Goal: Book appointment/travel/reservation

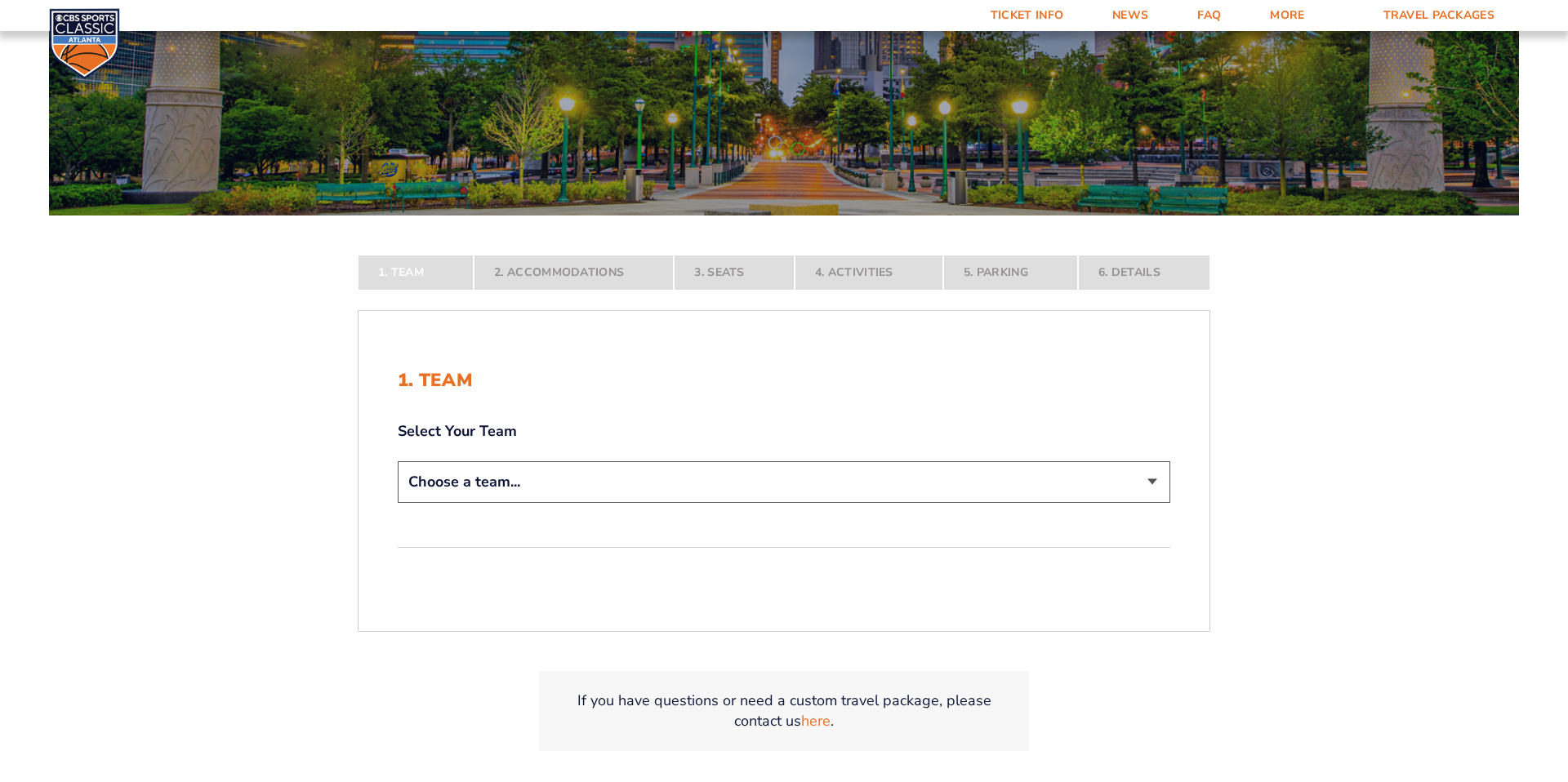
scroll to position [244, 0]
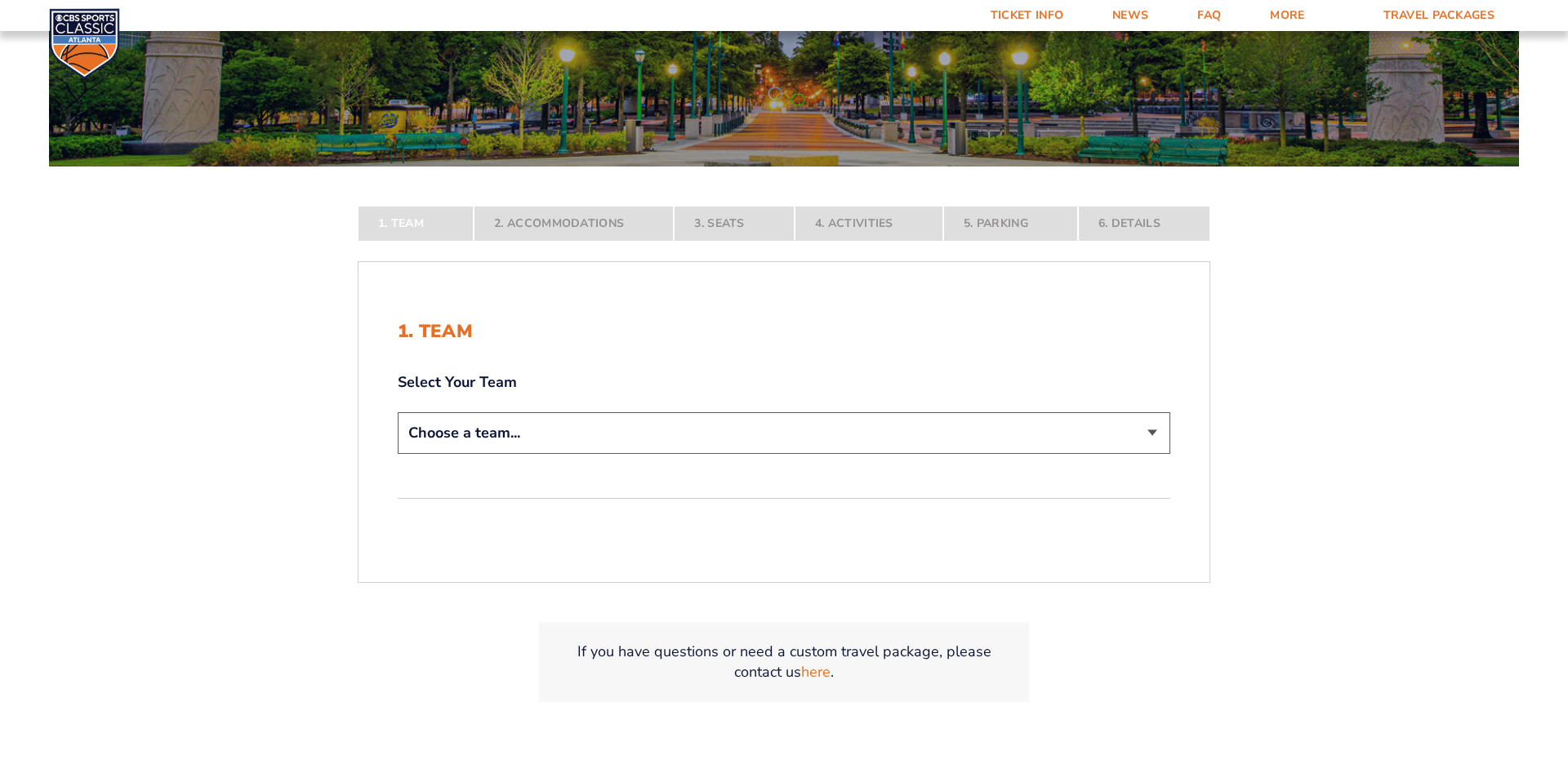
click at [819, 433] on select "Choose a team... [US_STATE] Wildcats [US_STATE] State Buckeyes [US_STATE] Tar H…" at bounding box center [784, 433] width 773 height 42
select select "12956"
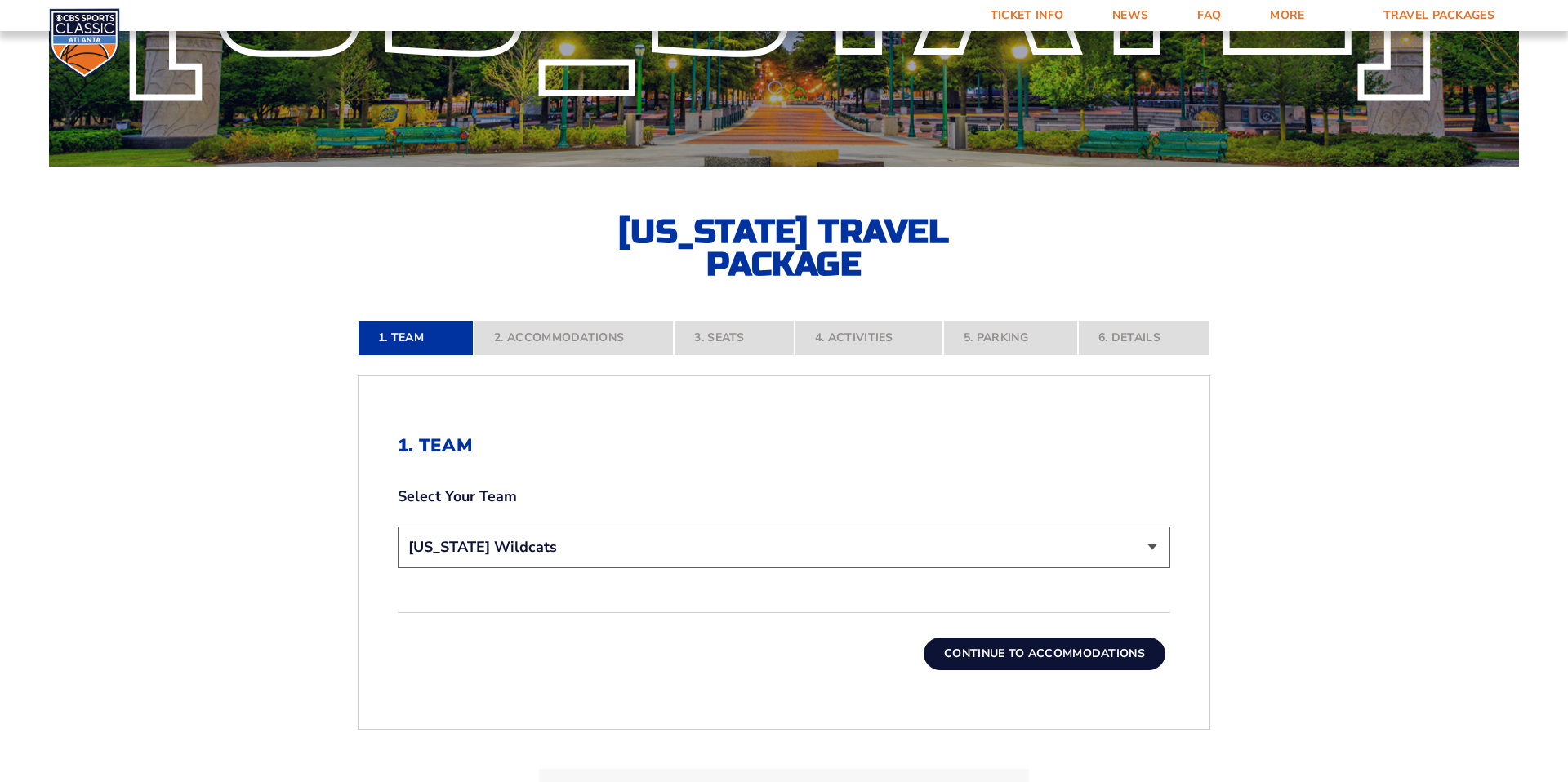
click at [1018, 661] on button "Continue To Accommodations" at bounding box center [1045, 653] width 242 height 32
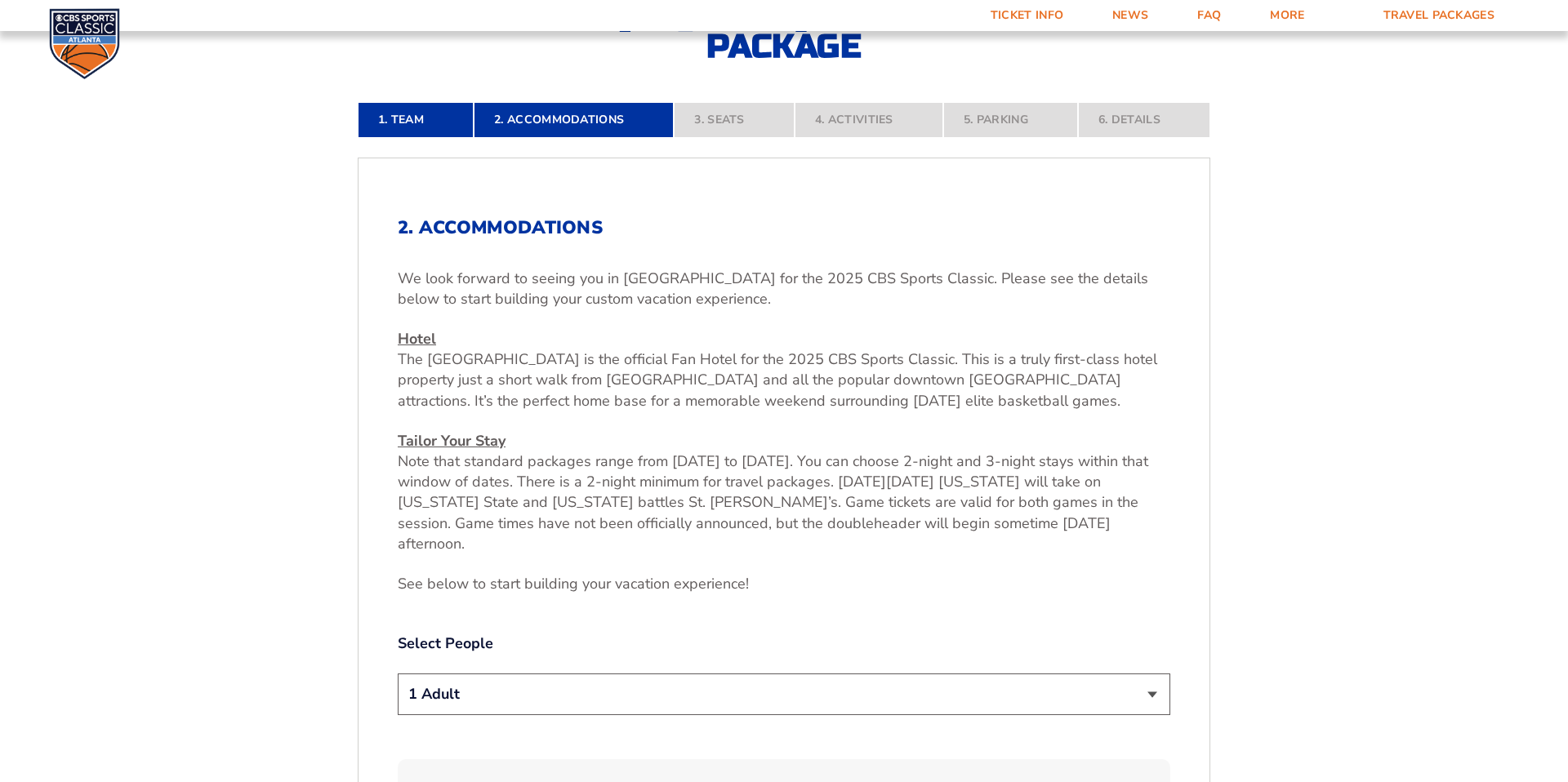
scroll to position [465, 0]
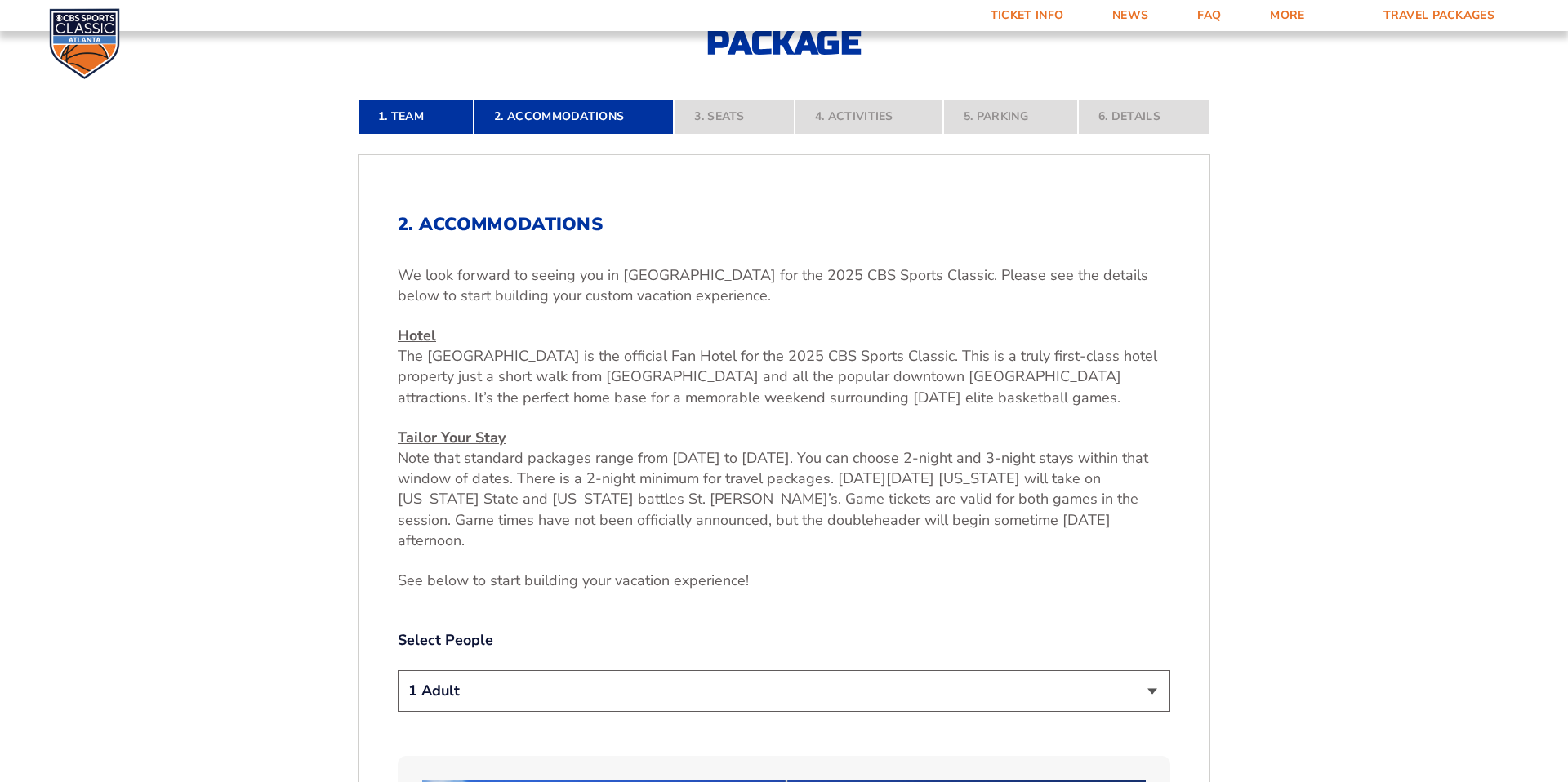
click at [1068, 671] on select "1 Adult 2 Adults 3 Adults 4 Adults 2 Adults + 1 Child 2 Adults + 2 Children 2 A…" at bounding box center [784, 692] width 773 height 42
select select "2 Adults"
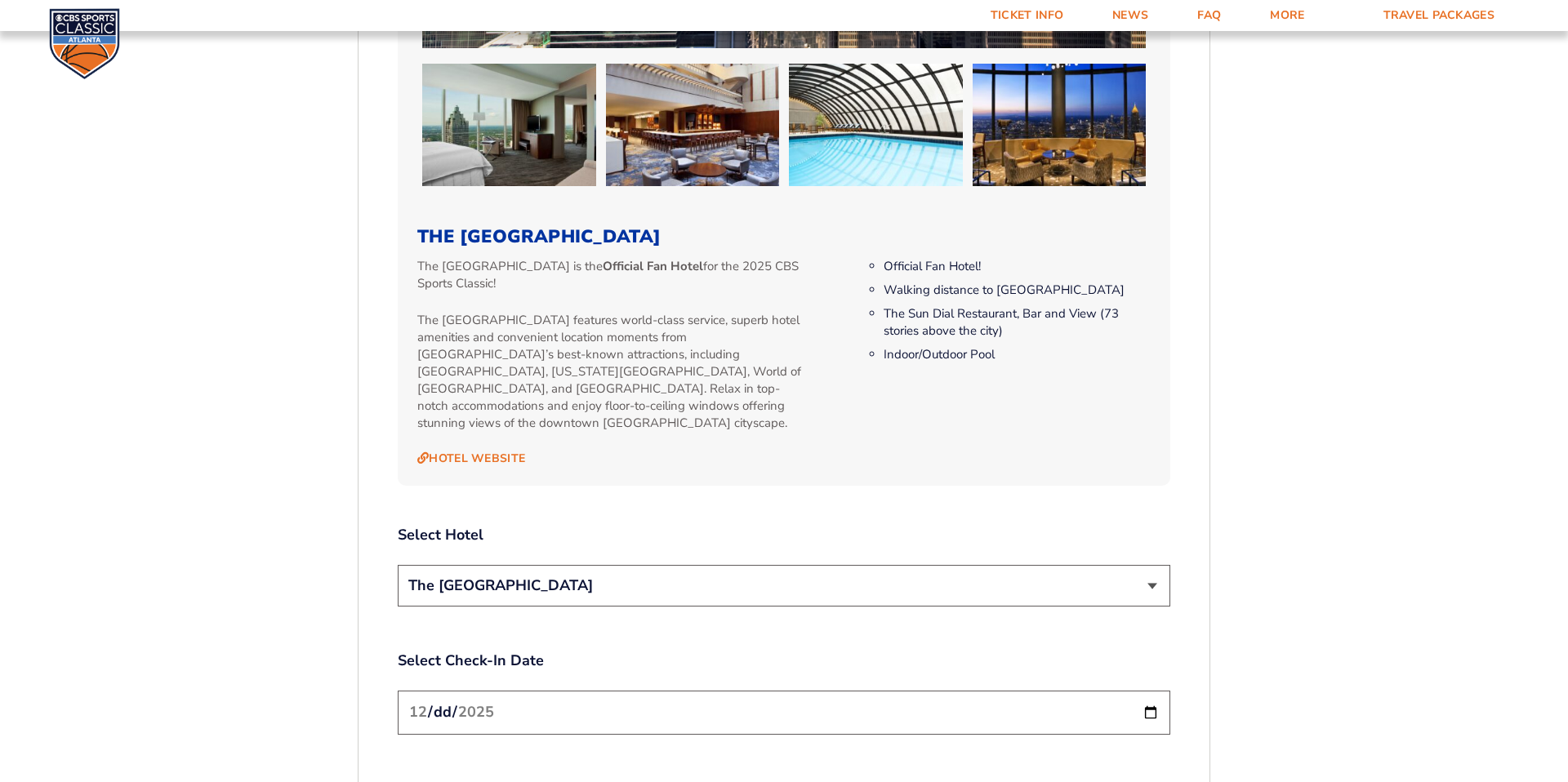
scroll to position [1608, 0]
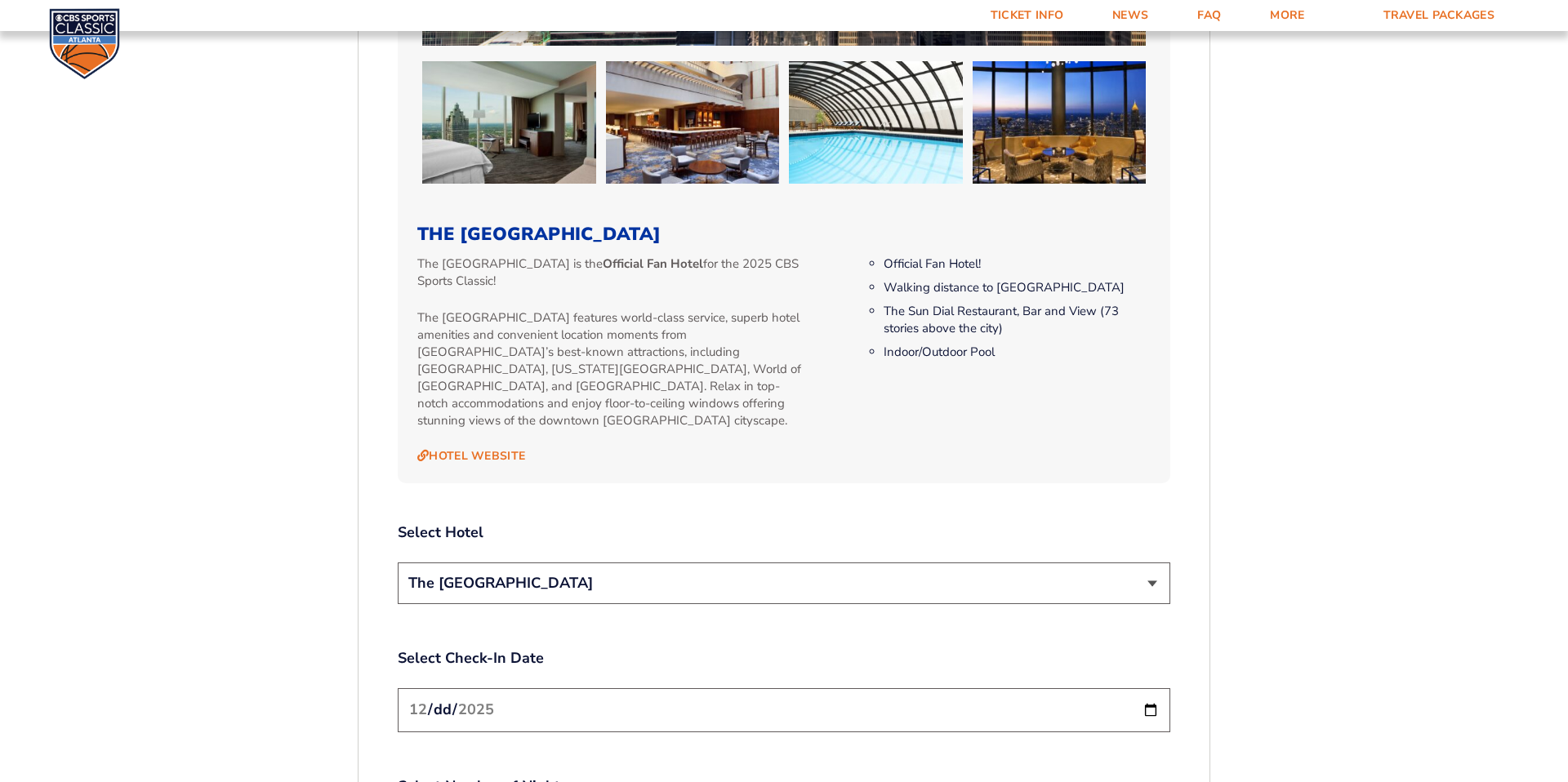
click at [751, 688] on input "[DATE]" at bounding box center [784, 709] width 773 height 43
click at [1149, 688] on input "[DATE]" at bounding box center [784, 709] width 773 height 43
type input "[DATE]"
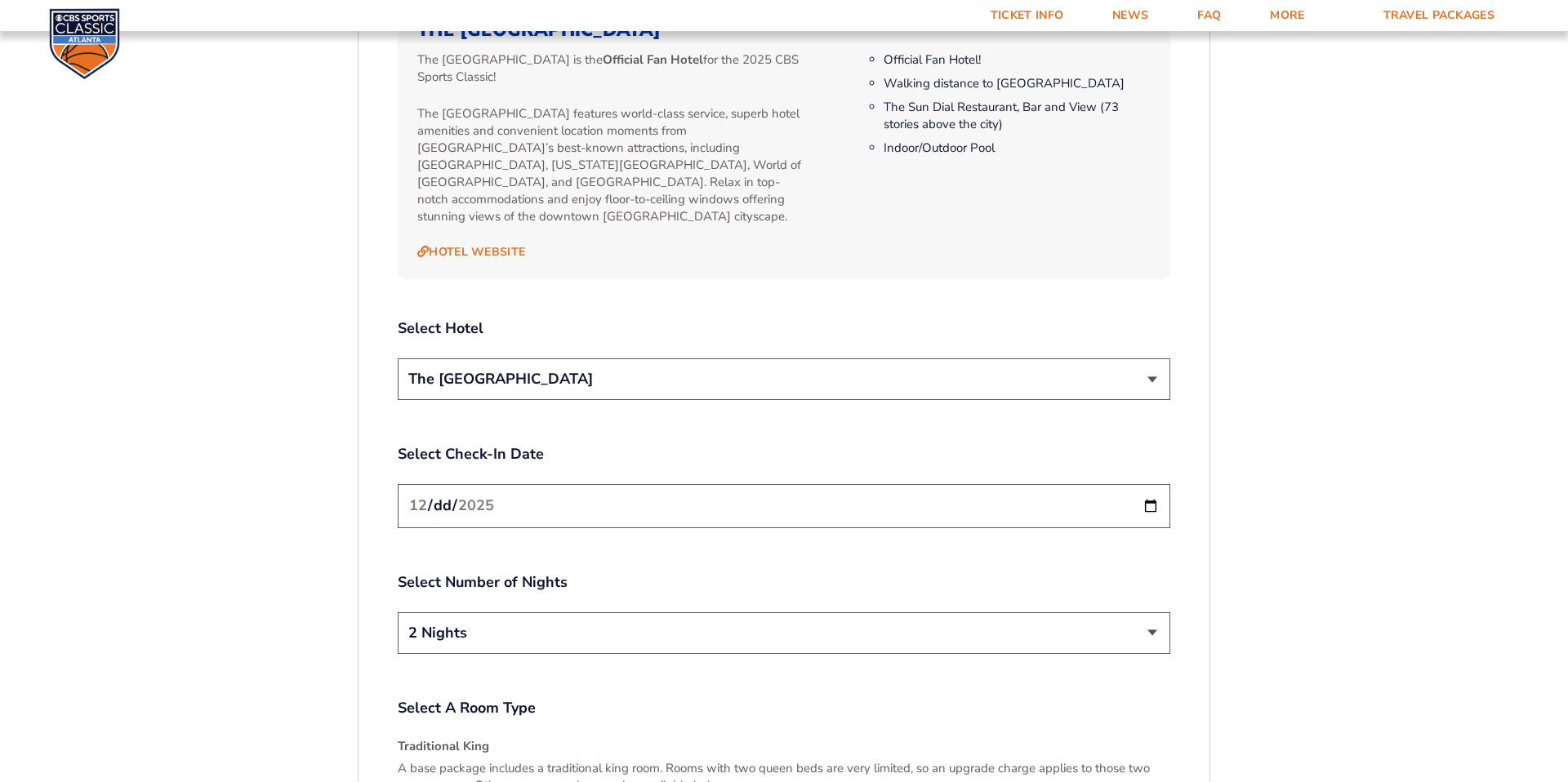
scroll to position [1827, 0]
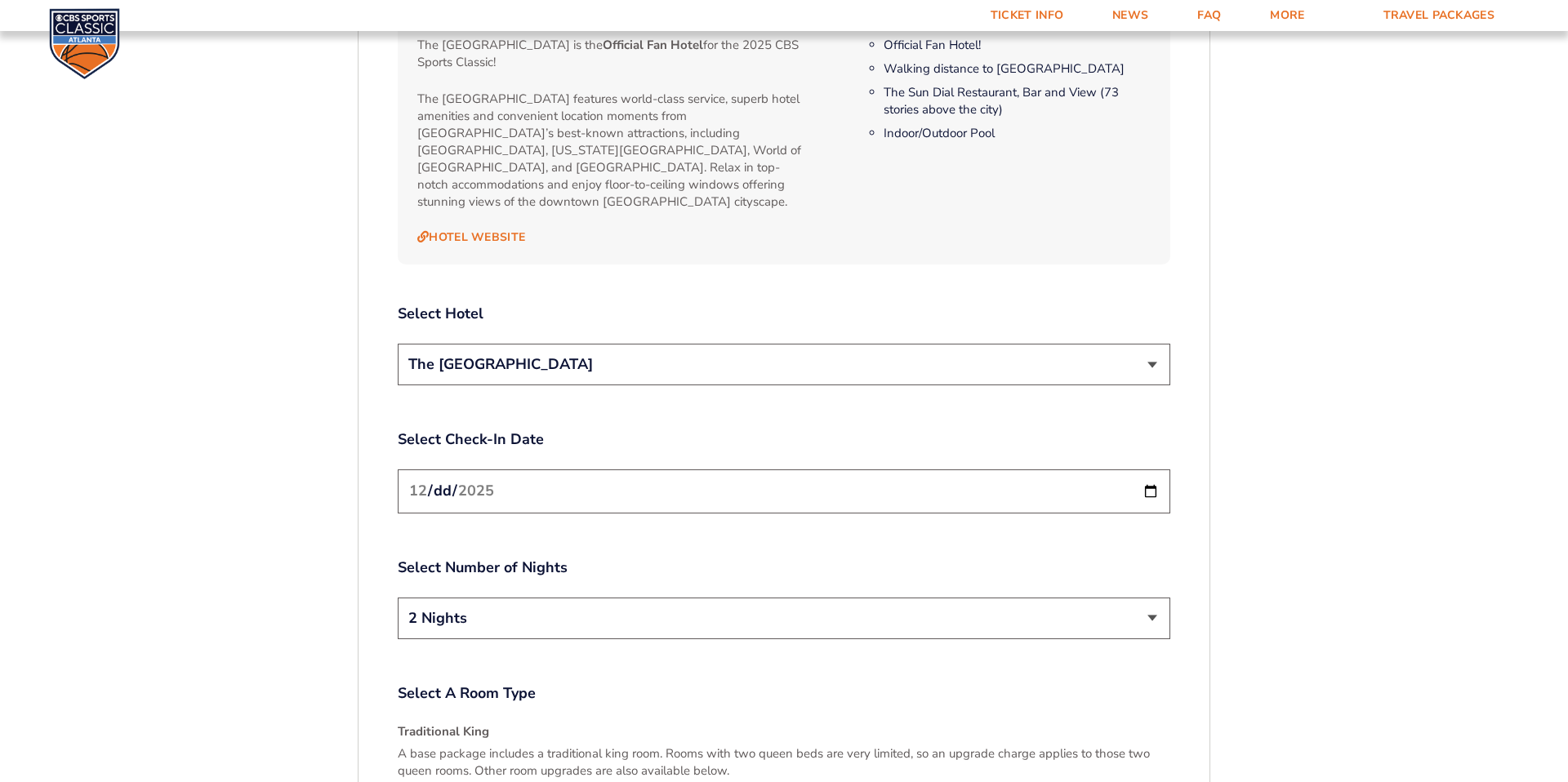
click at [814, 598] on select "2 Nights 3 Nights" at bounding box center [784, 619] width 773 height 42
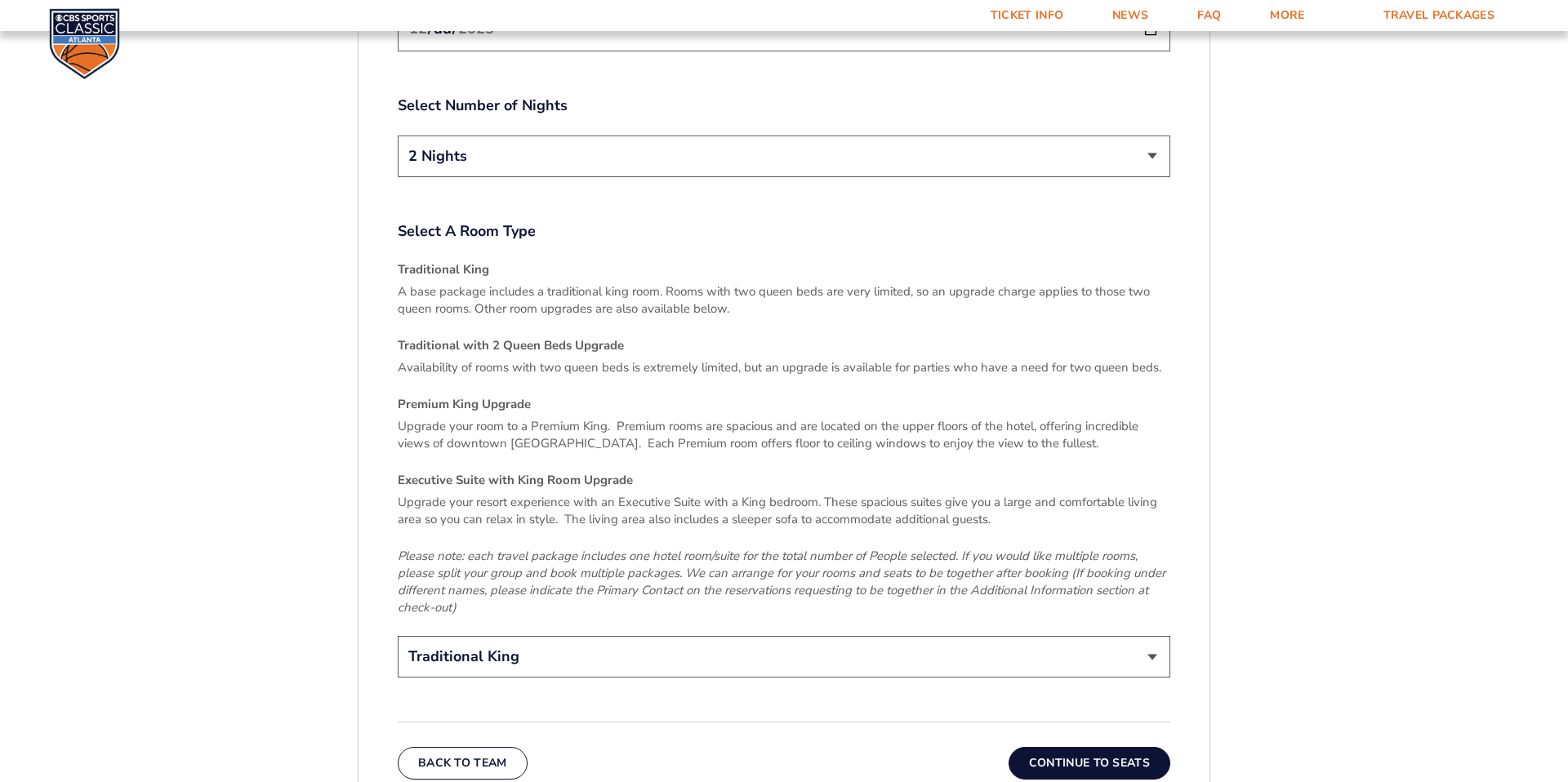
scroll to position [2299, 0]
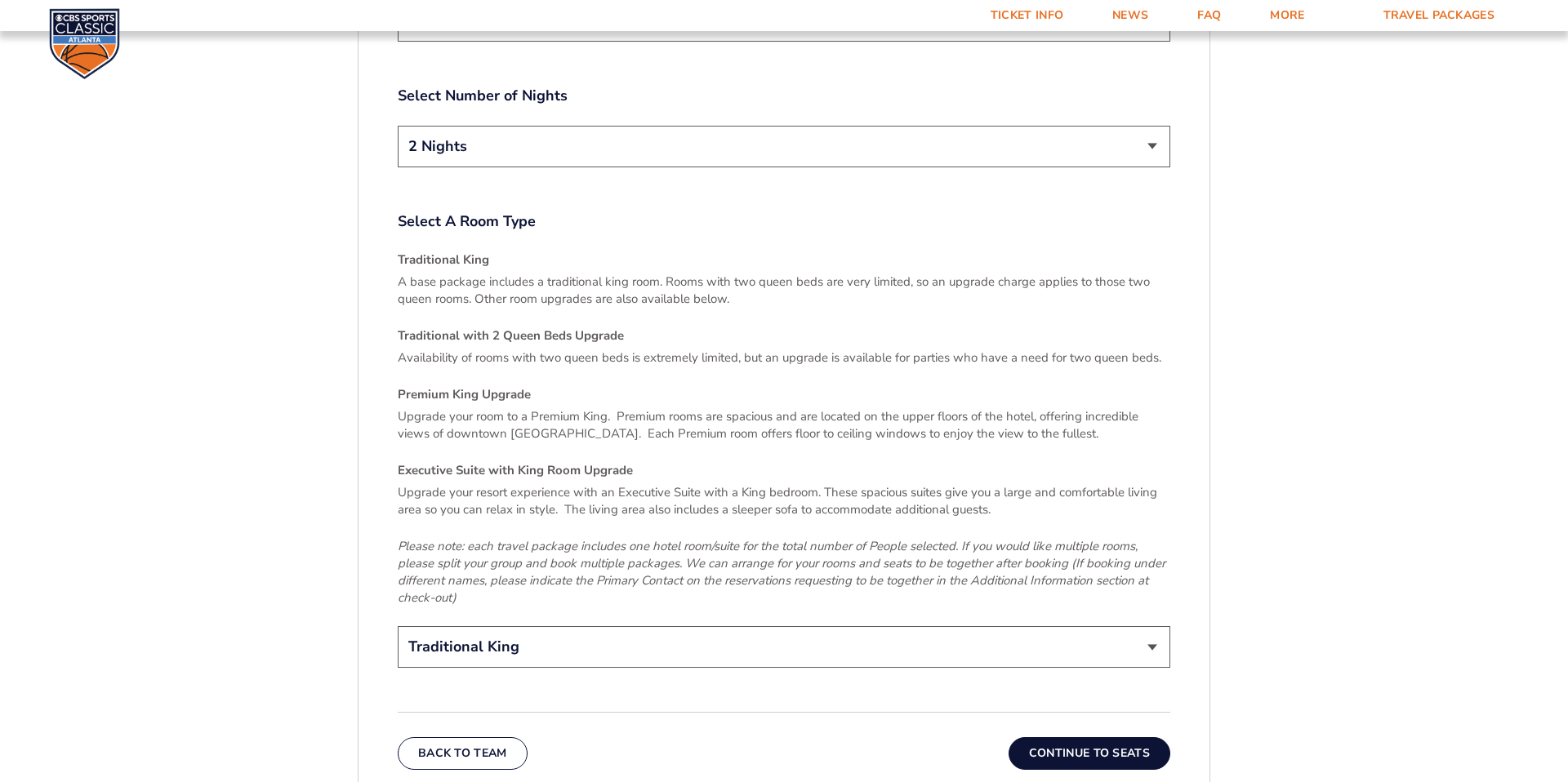
click at [611, 626] on select "Traditional King Traditional with 2 Queen Beds Upgrade (+$45 per night) Premium…" at bounding box center [784, 647] width 773 height 42
click at [1075, 737] on button "Continue To Seats" at bounding box center [1090, 753] width 162 height 32
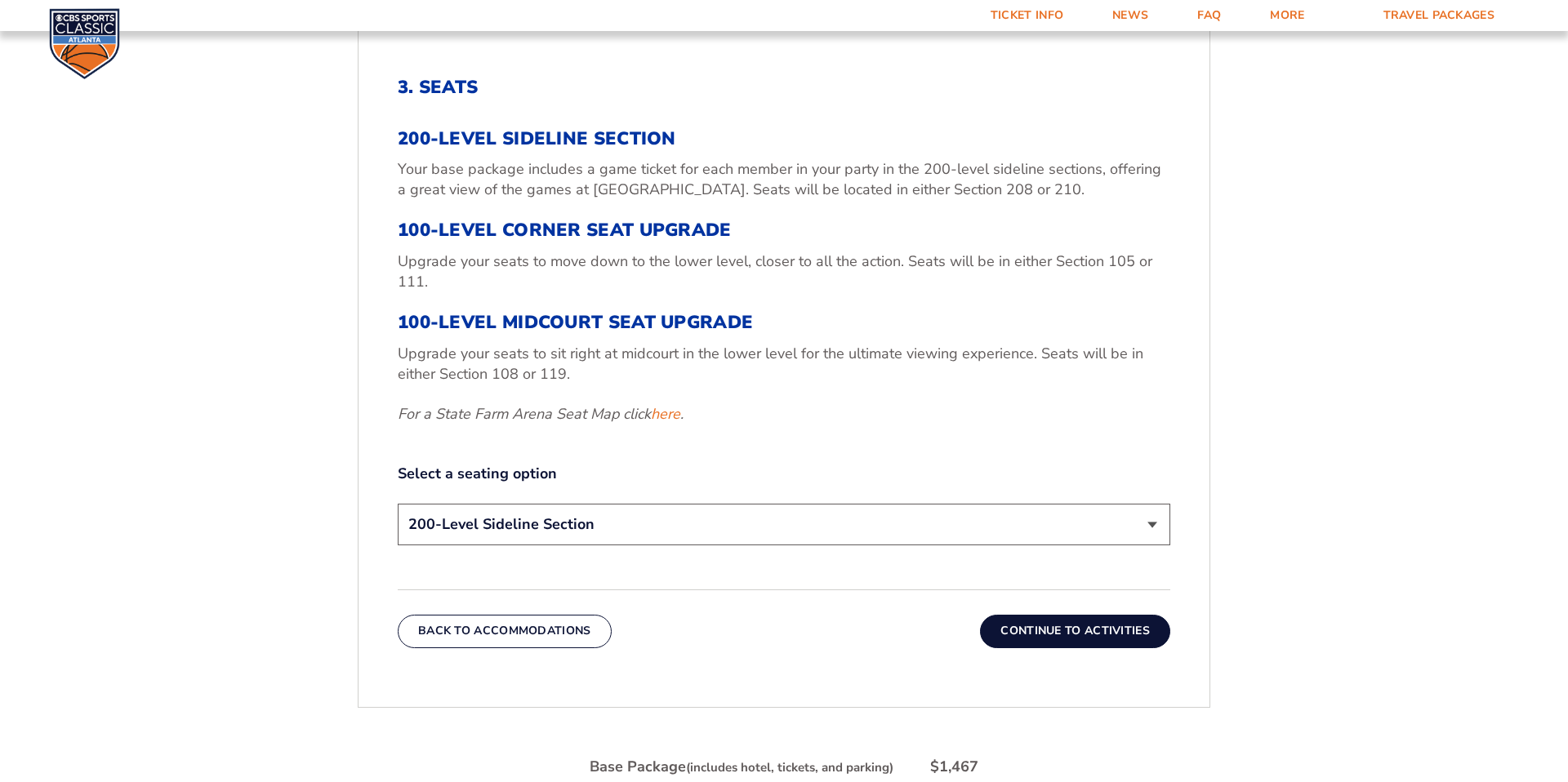
scroll to position [610, 0]
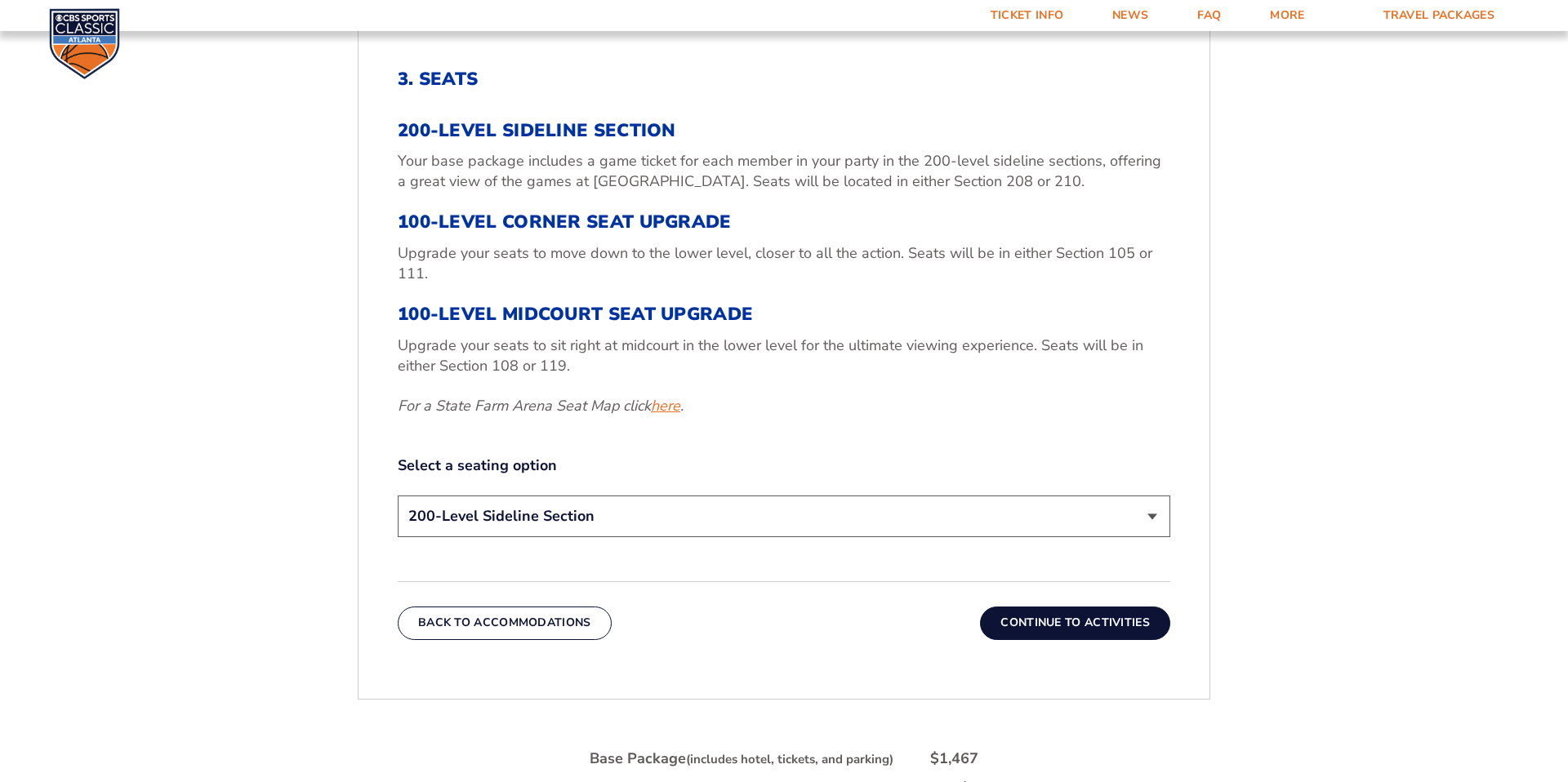
click at [672, 406] on link "here" at bounding box center [666, 405] width 30 height 20
click at [666, 405] on link "here" at bounding box center [666, 405] width 30 height 20
click at [663, 519] on select "200-Level Sideline Section 100-Level Corner Seat Upgrade (+$120 per person) 100…" at bounding box center [784, 517] width 773 height 42
select select "100-Level Corner Seat Upgrade"
click at [1068, 630] on button "Continue To Activities" at bounding box center [1075, 623] width 190 height 32
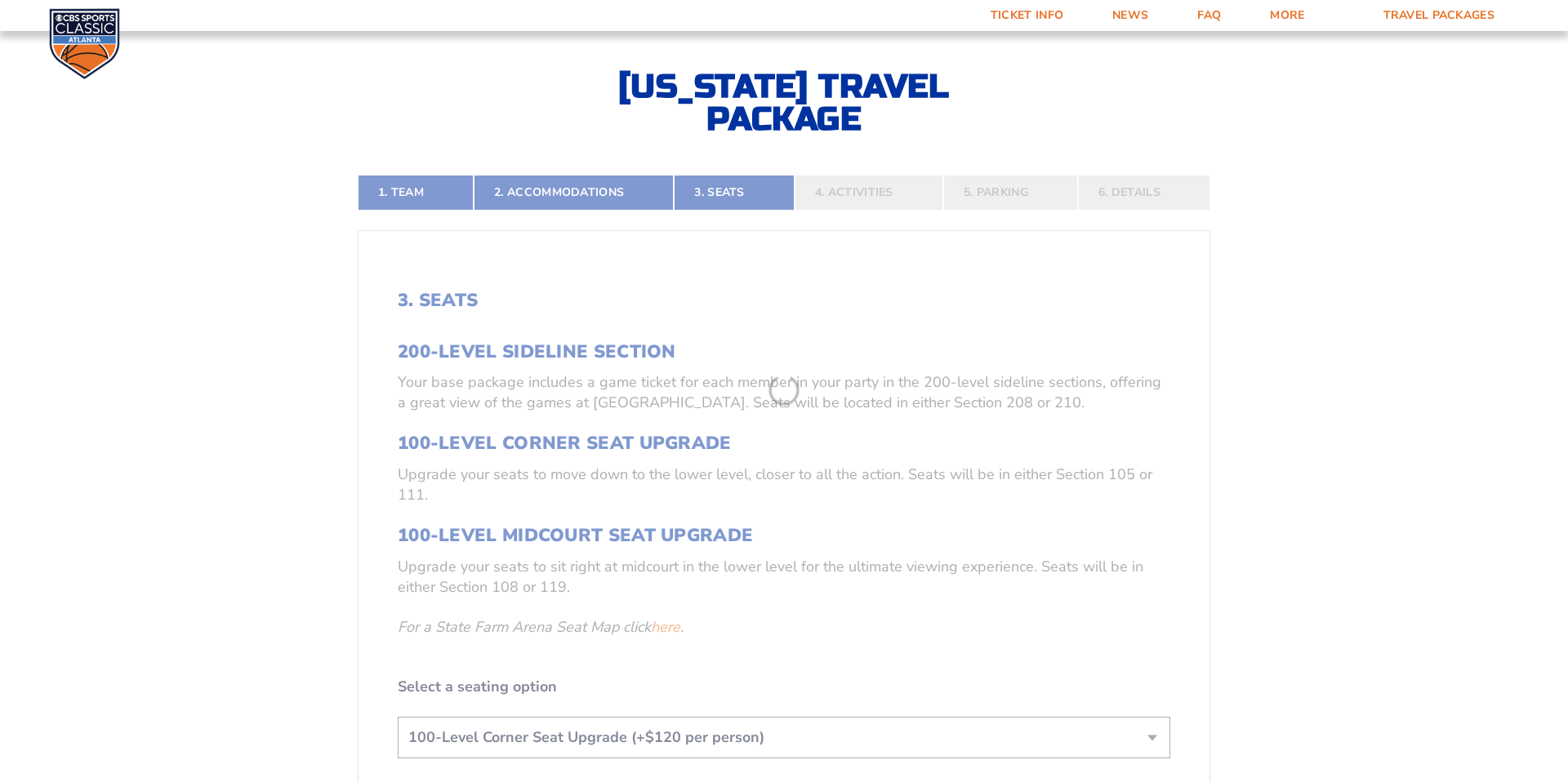
scroll to position [370, 0]
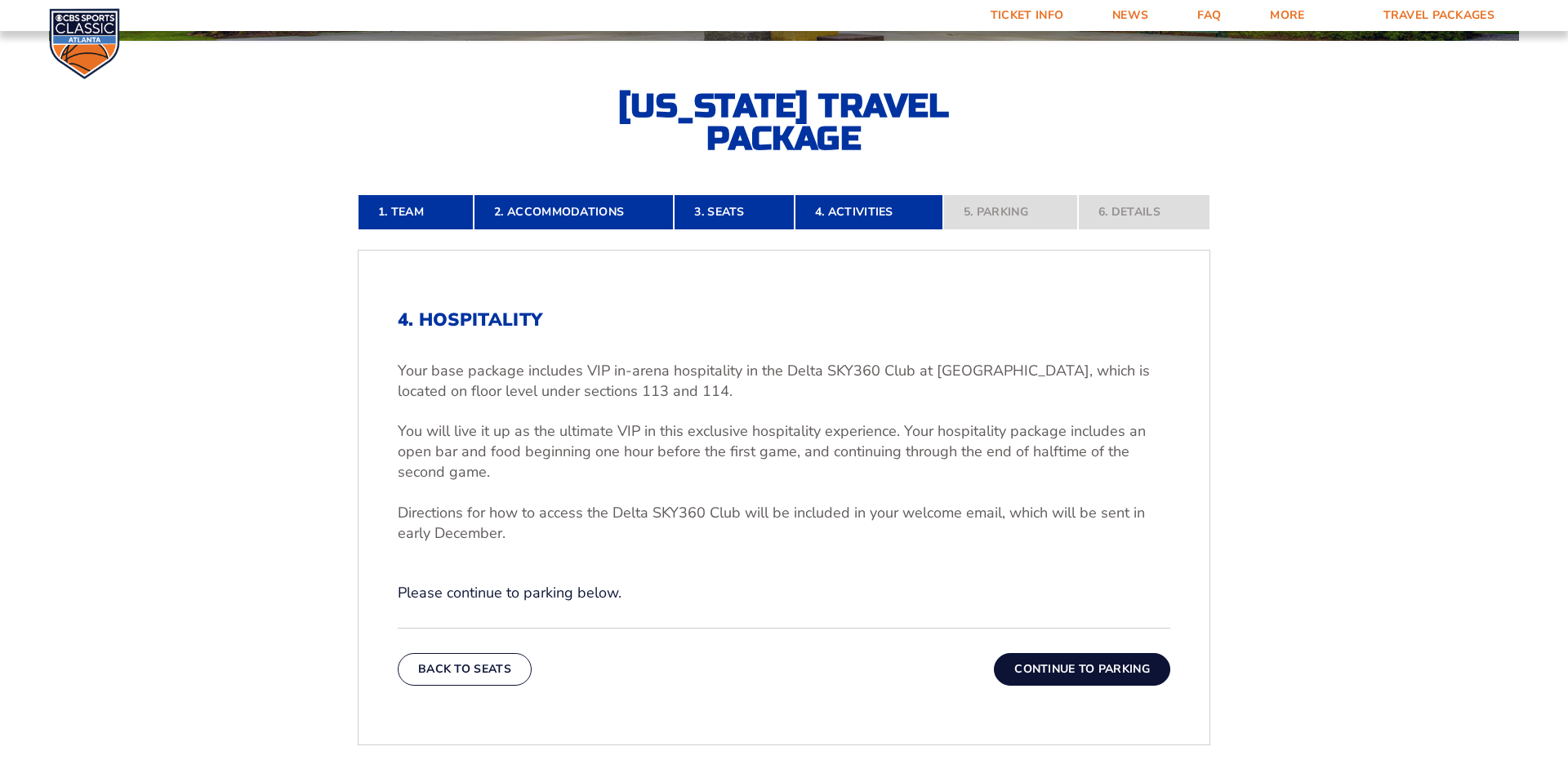
click at [1083, 680] on button "Continue To Parking" at bounding box center [1082, 669] width 176 height 32
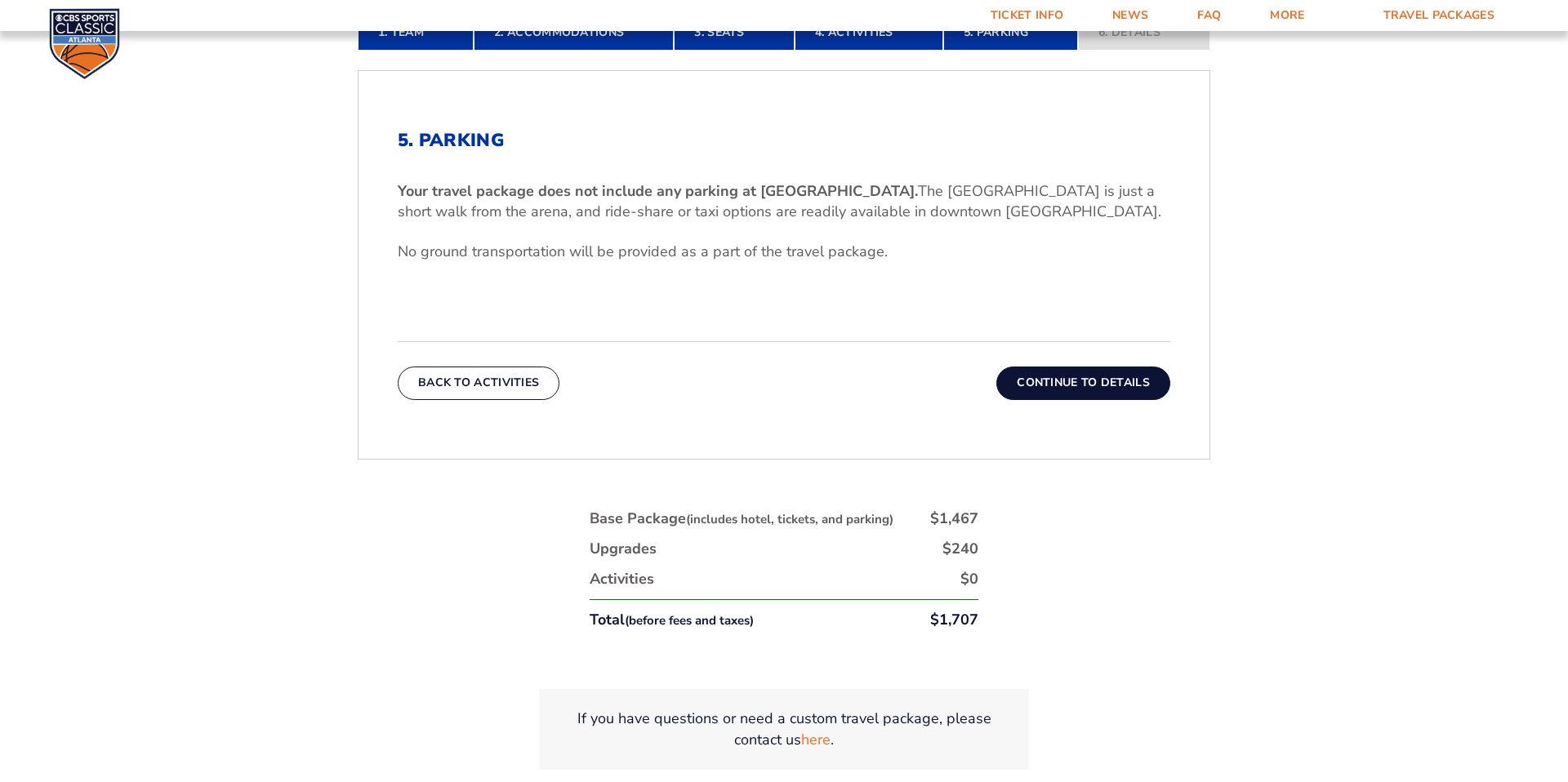
scroll to position [553, 0]
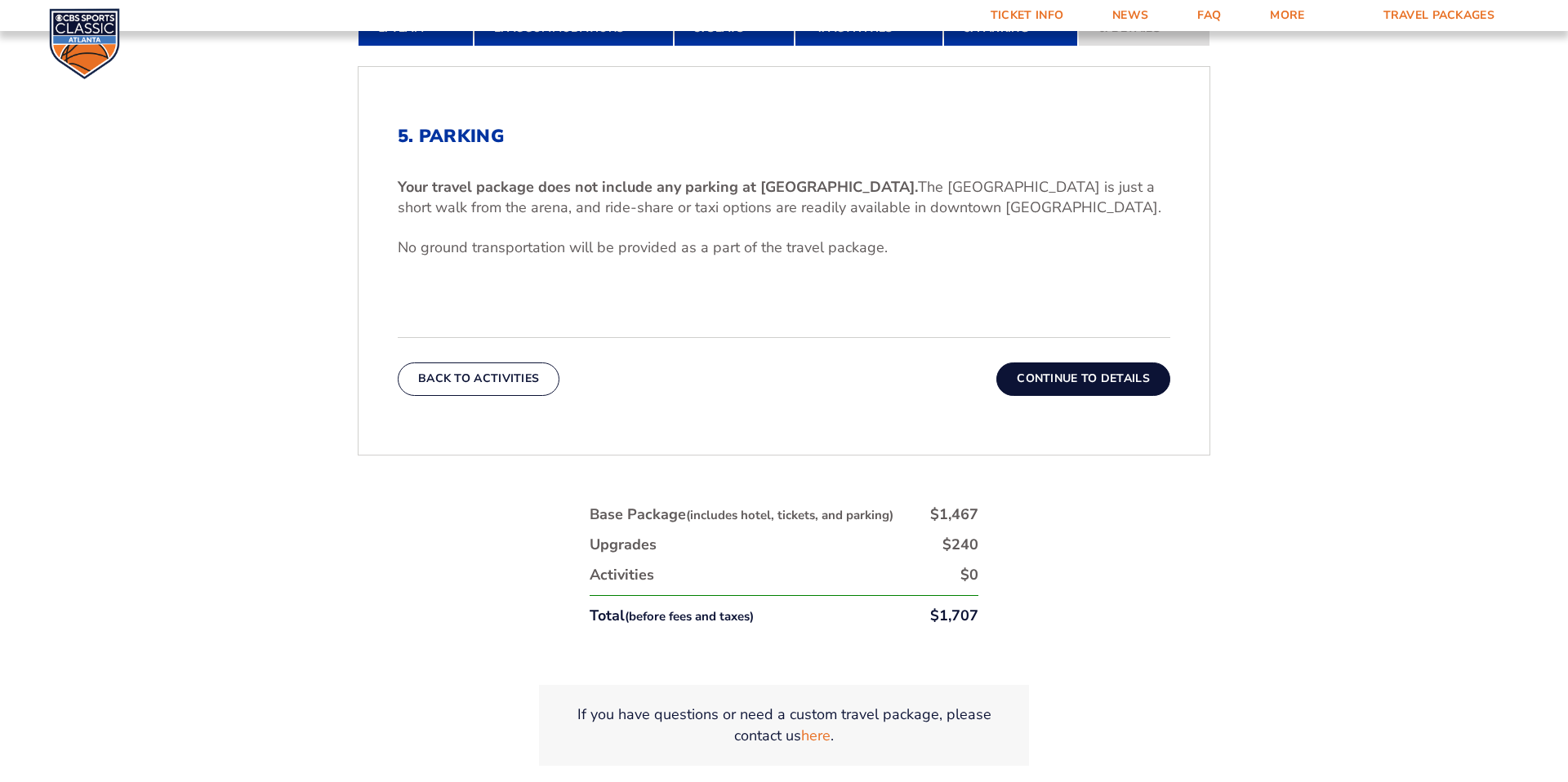
click at [1070, 377] on button "Continue To Details" at bounding box center [1084, 378] width 174 height 32
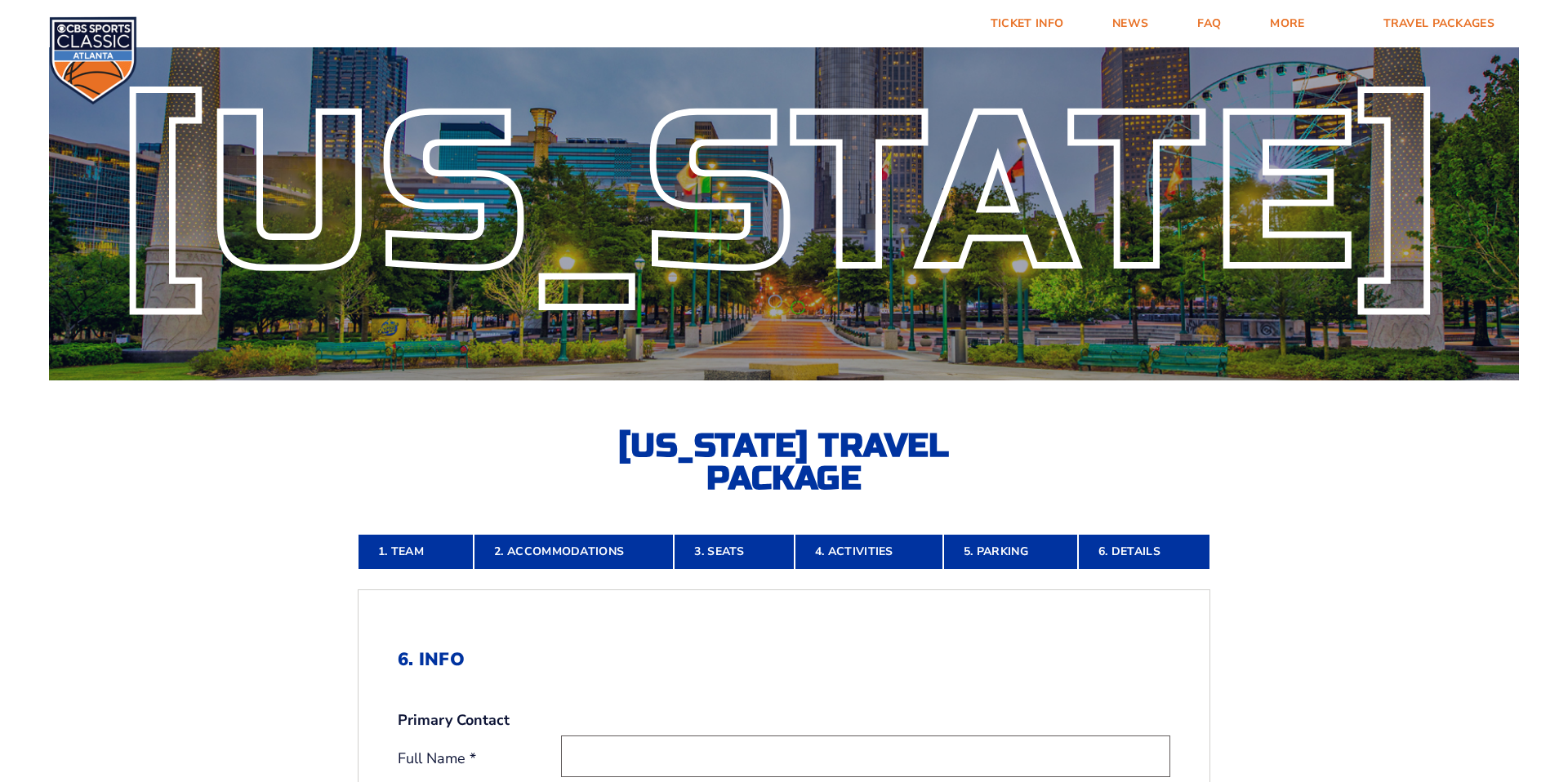
scroll to position [0, 0]
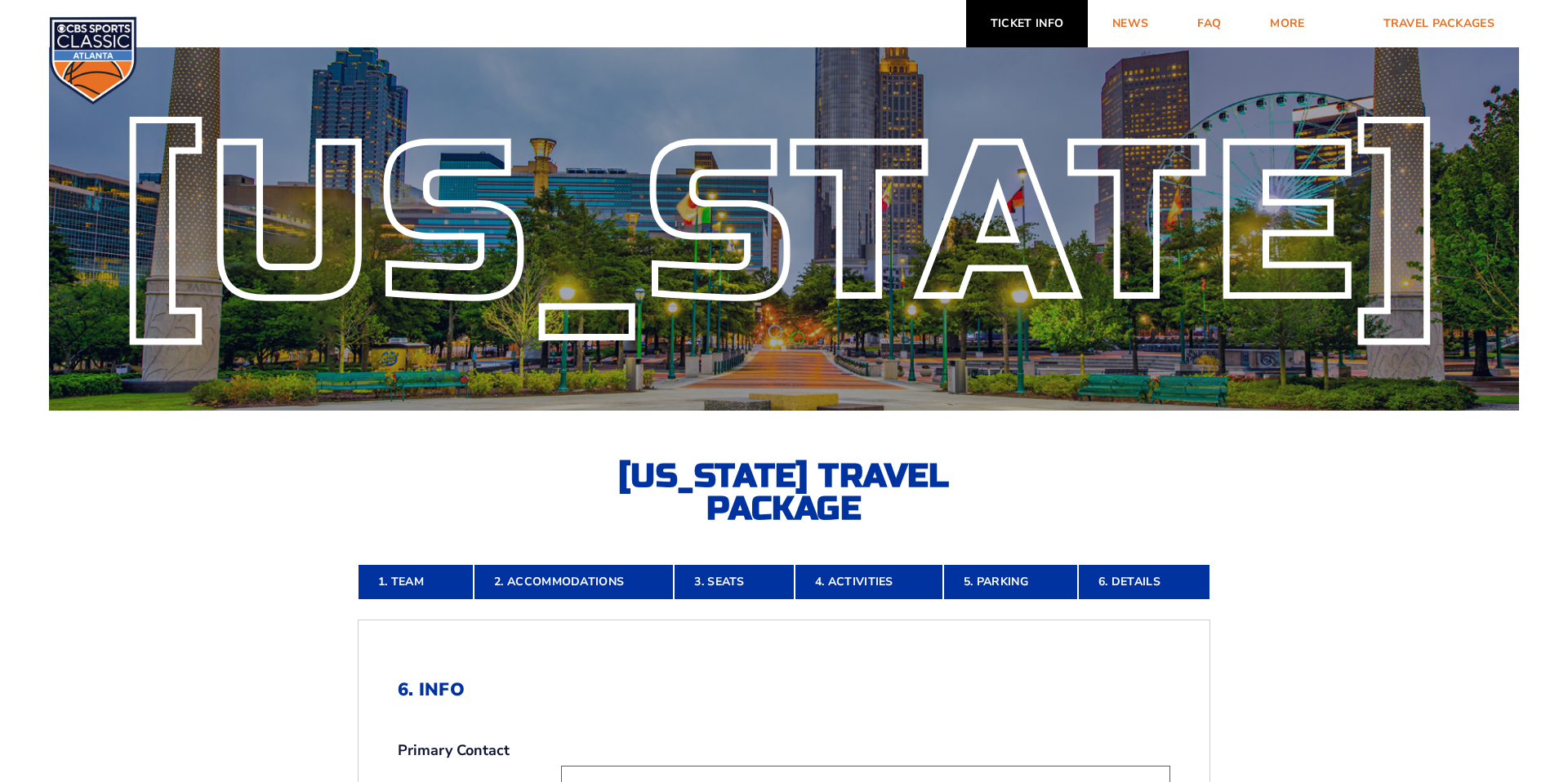
click at [1044, 18] on link "Ticket Info" at bounding box center [1027, 24] width 122 height 47
